Goal: Check status: Check status

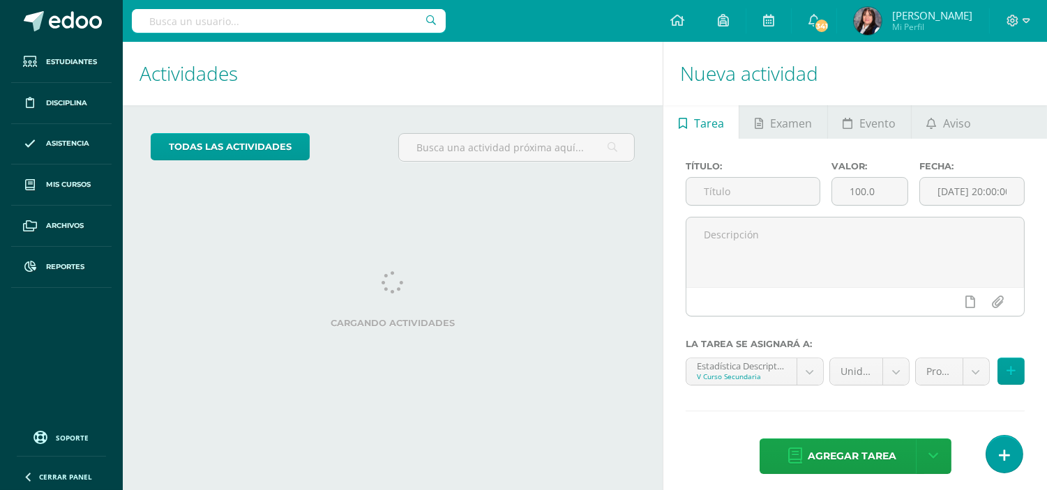
click at [316, 25] on input "text" at bounding box center [289, 21] width 314 height 24
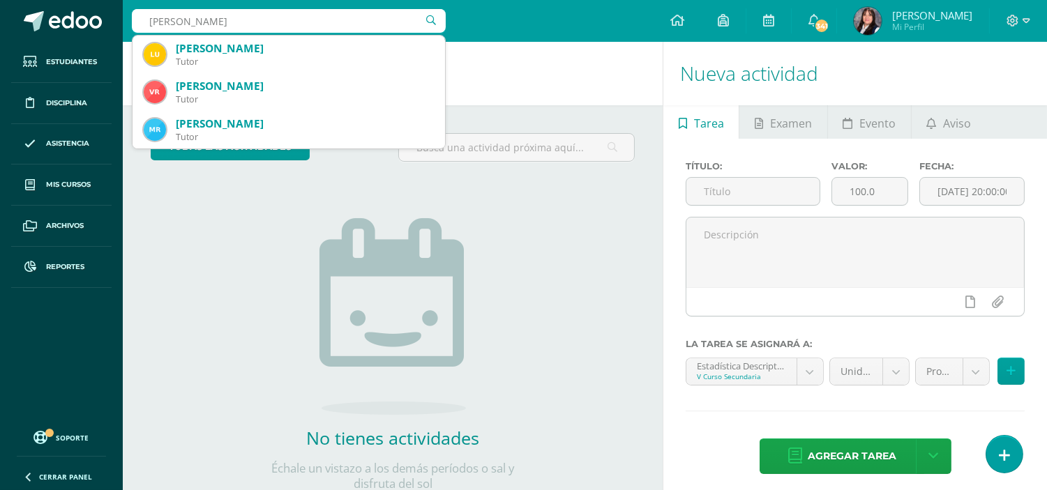
type input "marilane rios"
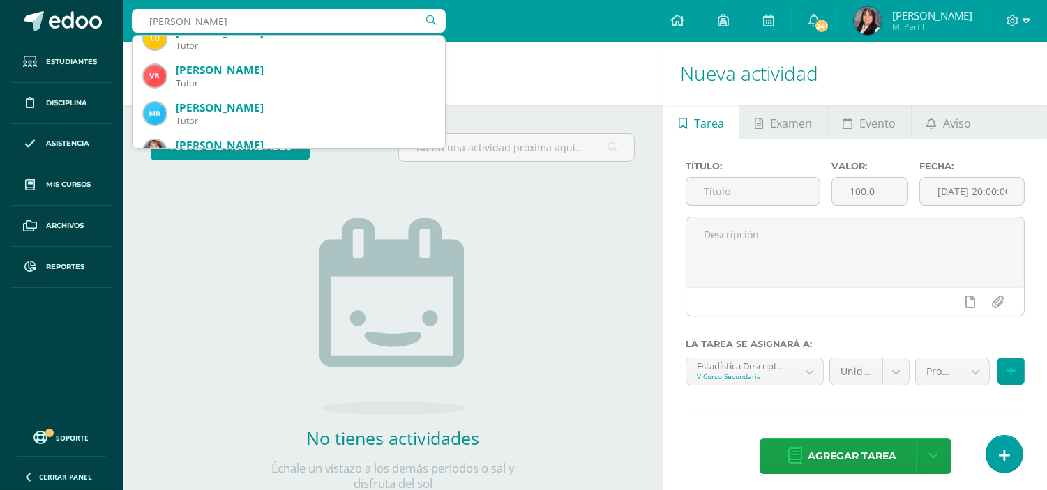
scroll to position [31, 0]
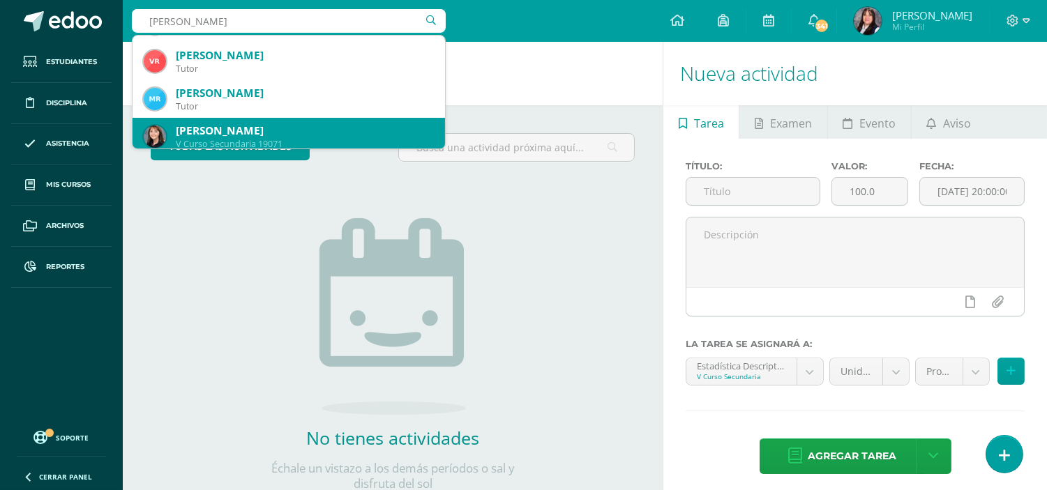
click at [289, 146] on div "V Curso Secundaria 19071" at bounding box center [305, 144] width 258 height 12
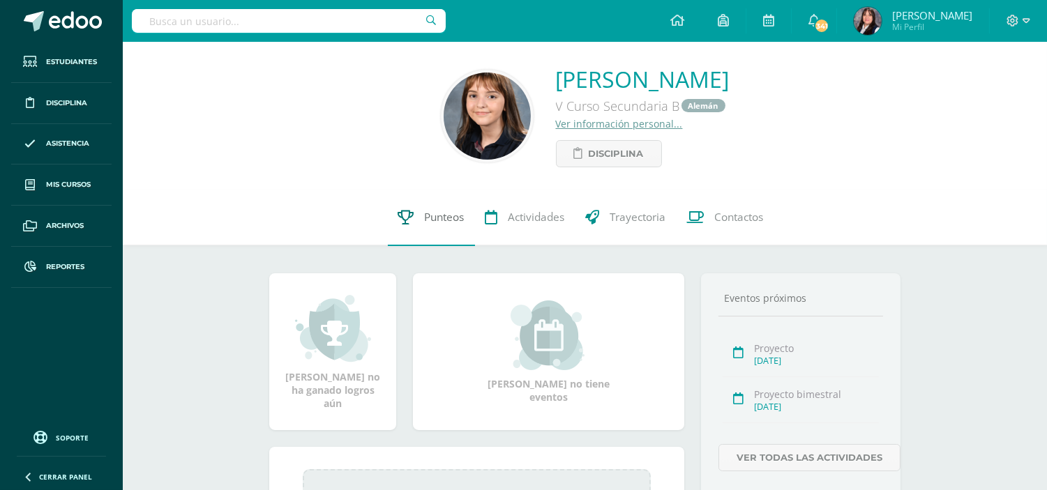
click at [455, 213] on span "Punteos" at bounding box center [445, 218] width 40 height 15
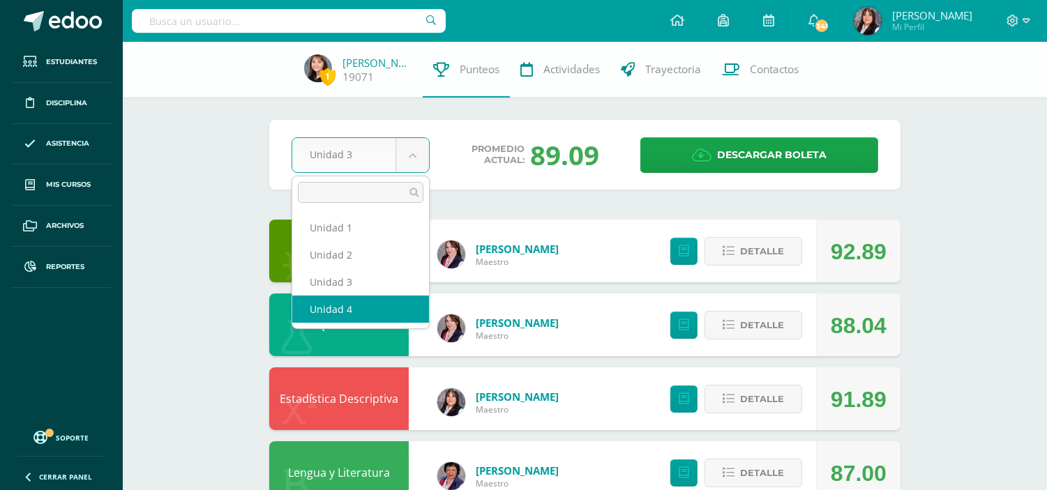
select select "Unidad 4"
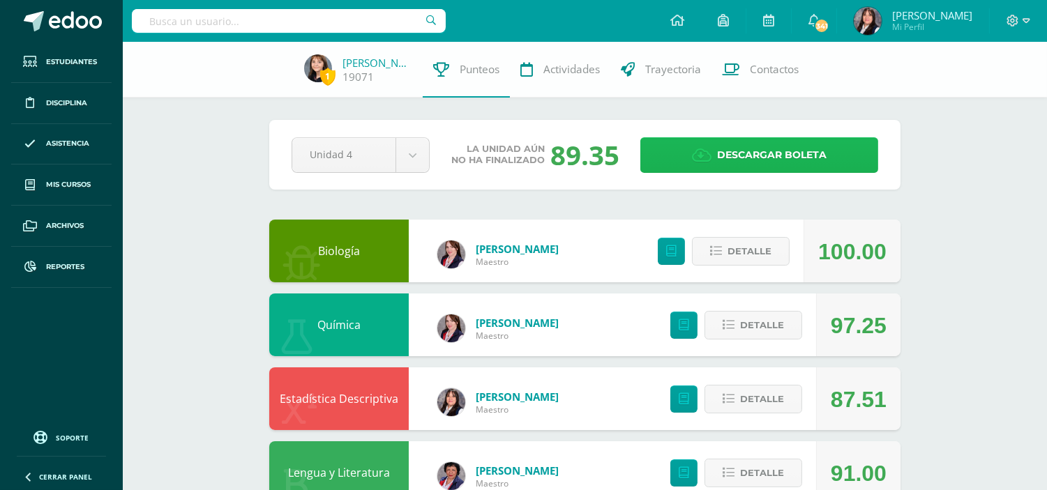
click at [828, 153] on link "Descargar boleta" at bounding box center [759, 155] width 238 height 36
